Goal: Navigation & Orientation: Find specific page/section

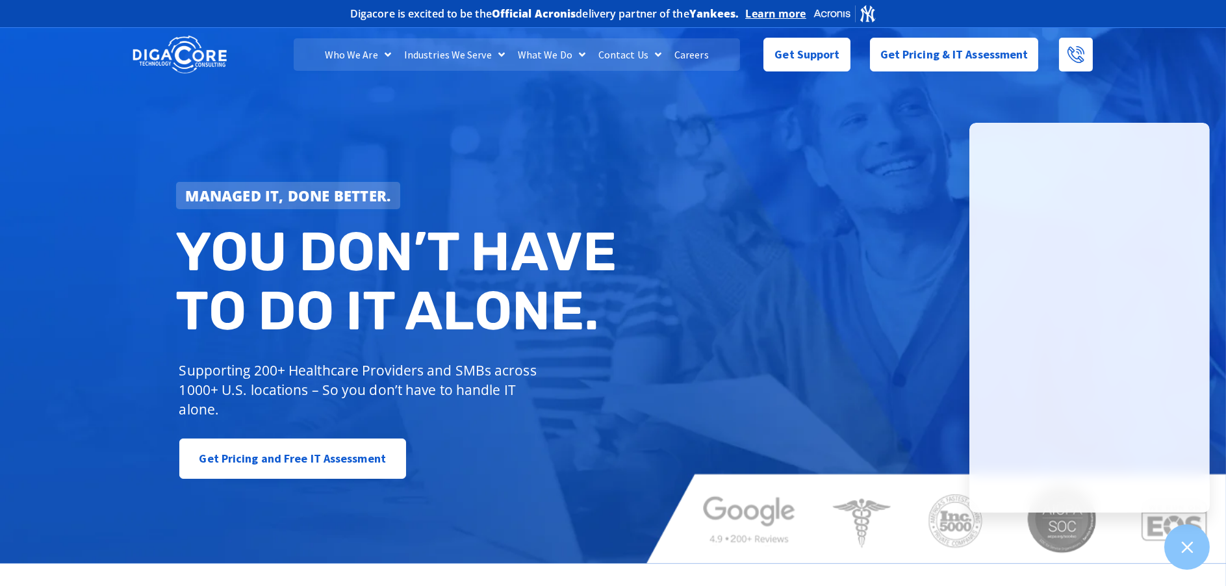
click at [877, 147] on div "Managed IT, done better. You don’t have to do IT alone. Supporting 200+ Healthc…" at bounding box center [613, 294] width 1226 height 539
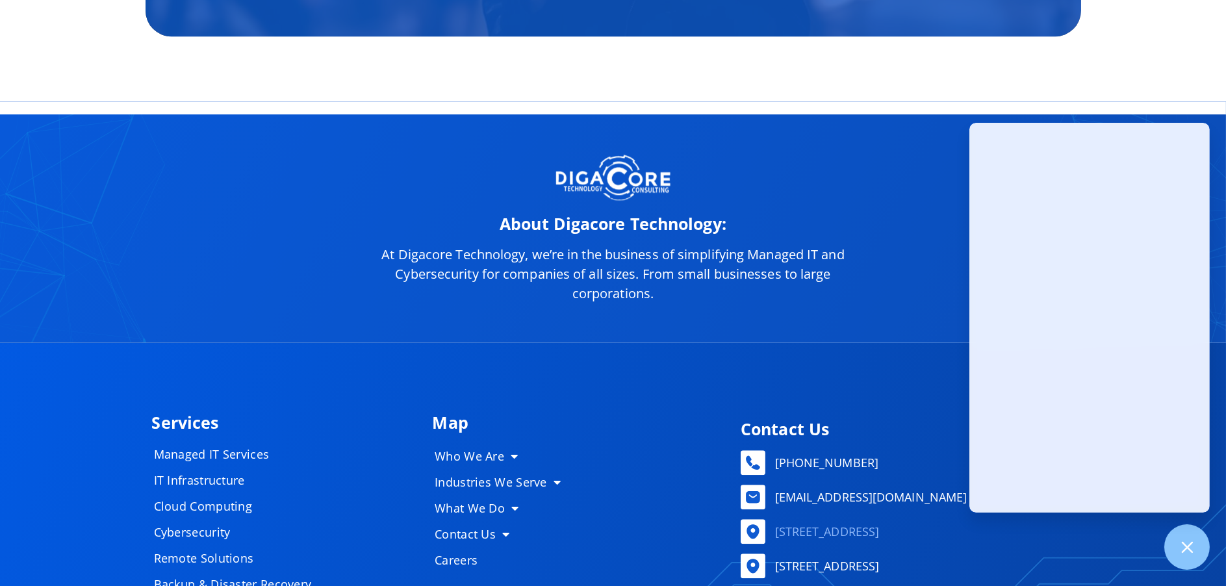
scroll to position [6328, 0]
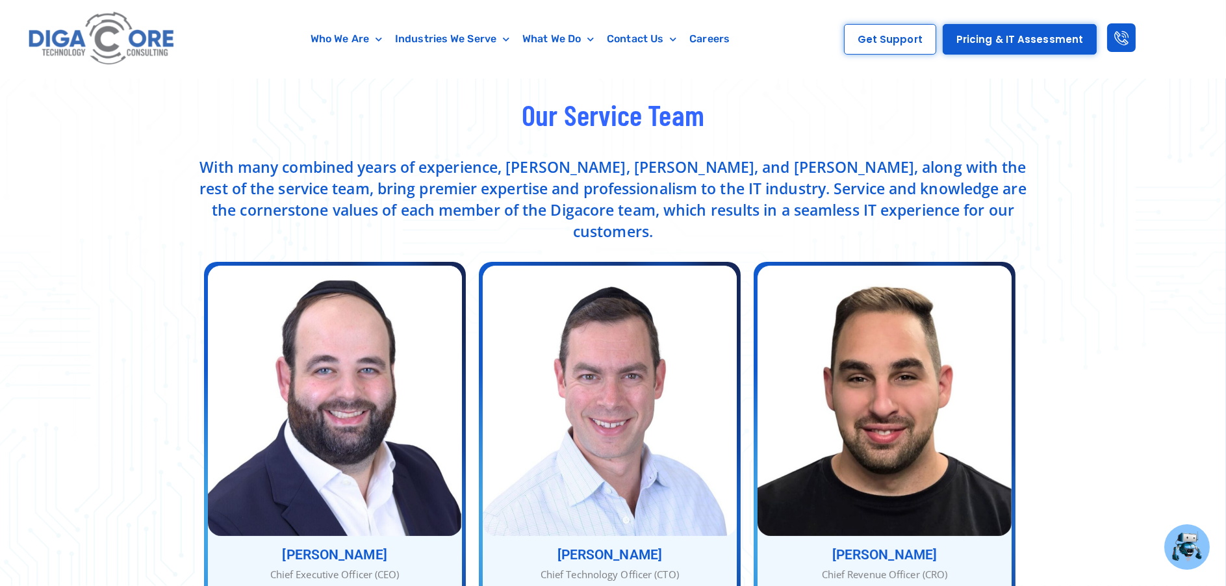
scroll to position [455, 0]
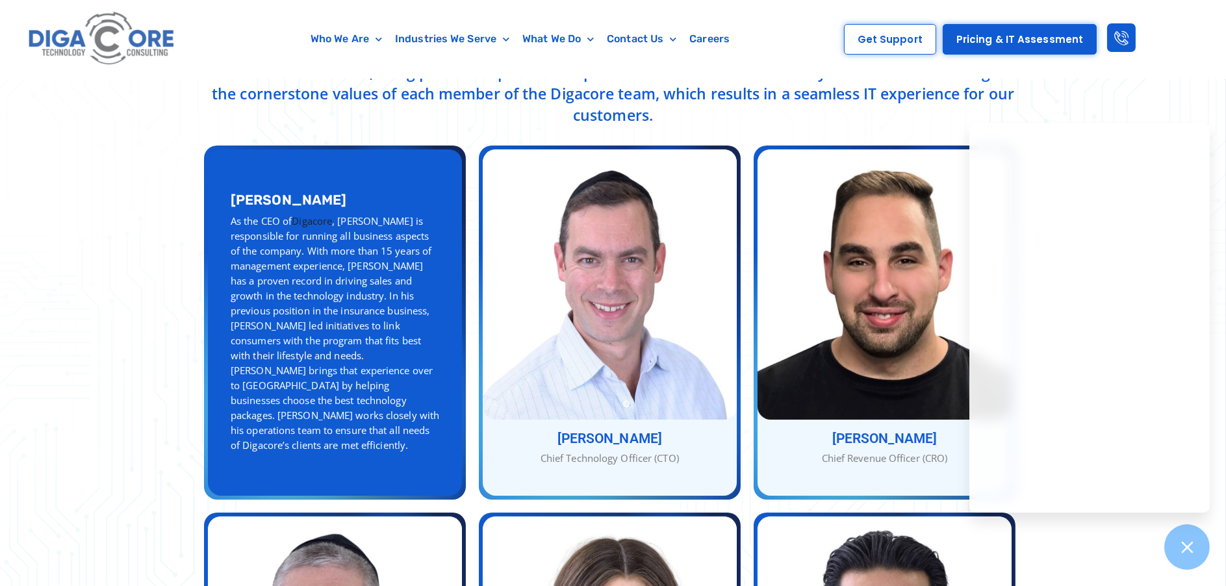
click at [314, 316] on div "[PERSON_NAME] Chief Executive Officer (CEO) [PERSON_NAME] As the CEO of Digacor…" at bounding box center [335, 322] width 254 height 346
